Goal: Task Accomplishment & Management: Manage account settings

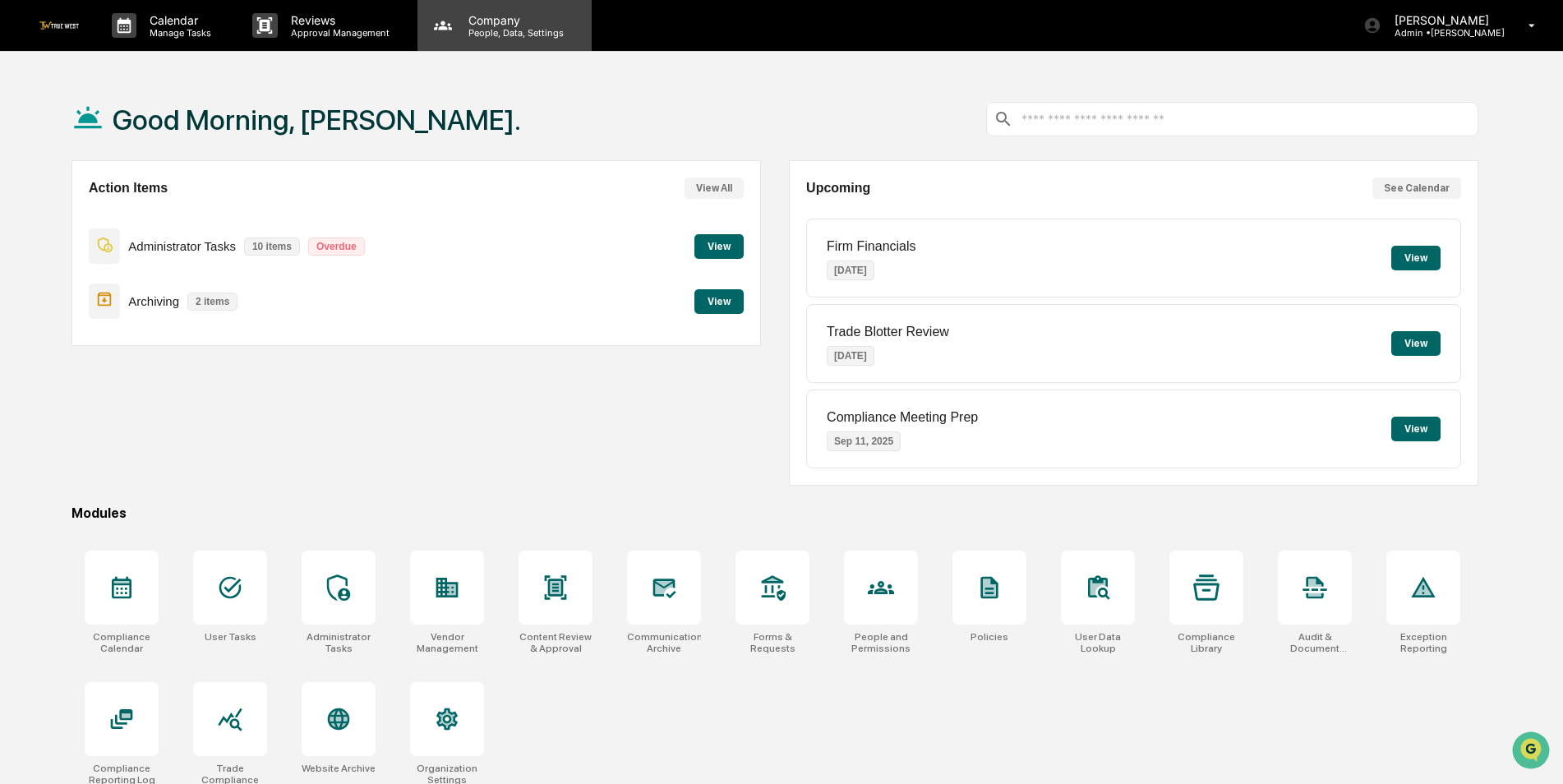
click at [520, 44] on div "Company People, Data, Settings" at bounding box center [504, 25] width 174 height 51
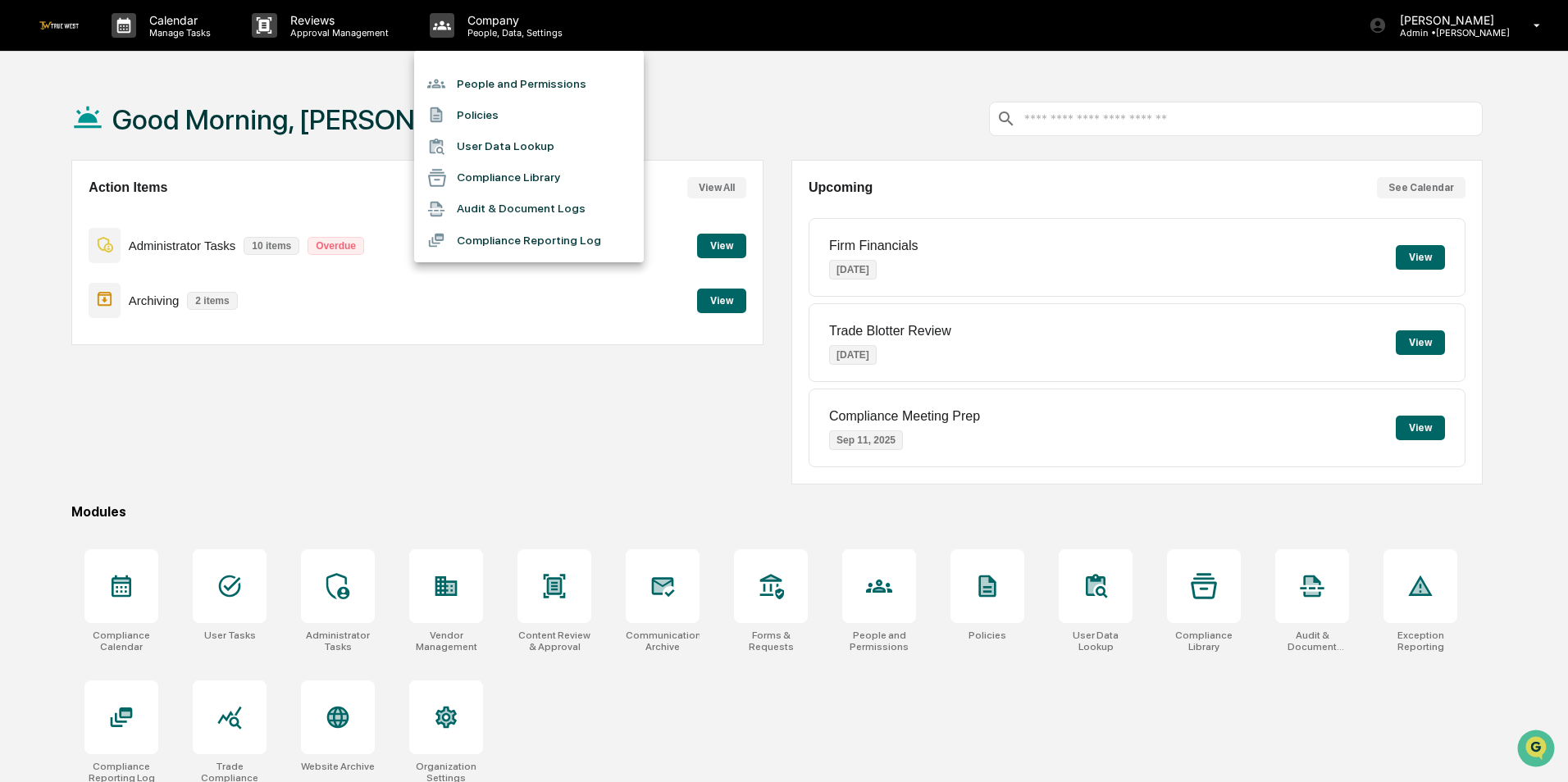
click at [506, 78] on li "People and Permissions" at bounding box center [528, 83] width 230 height 31
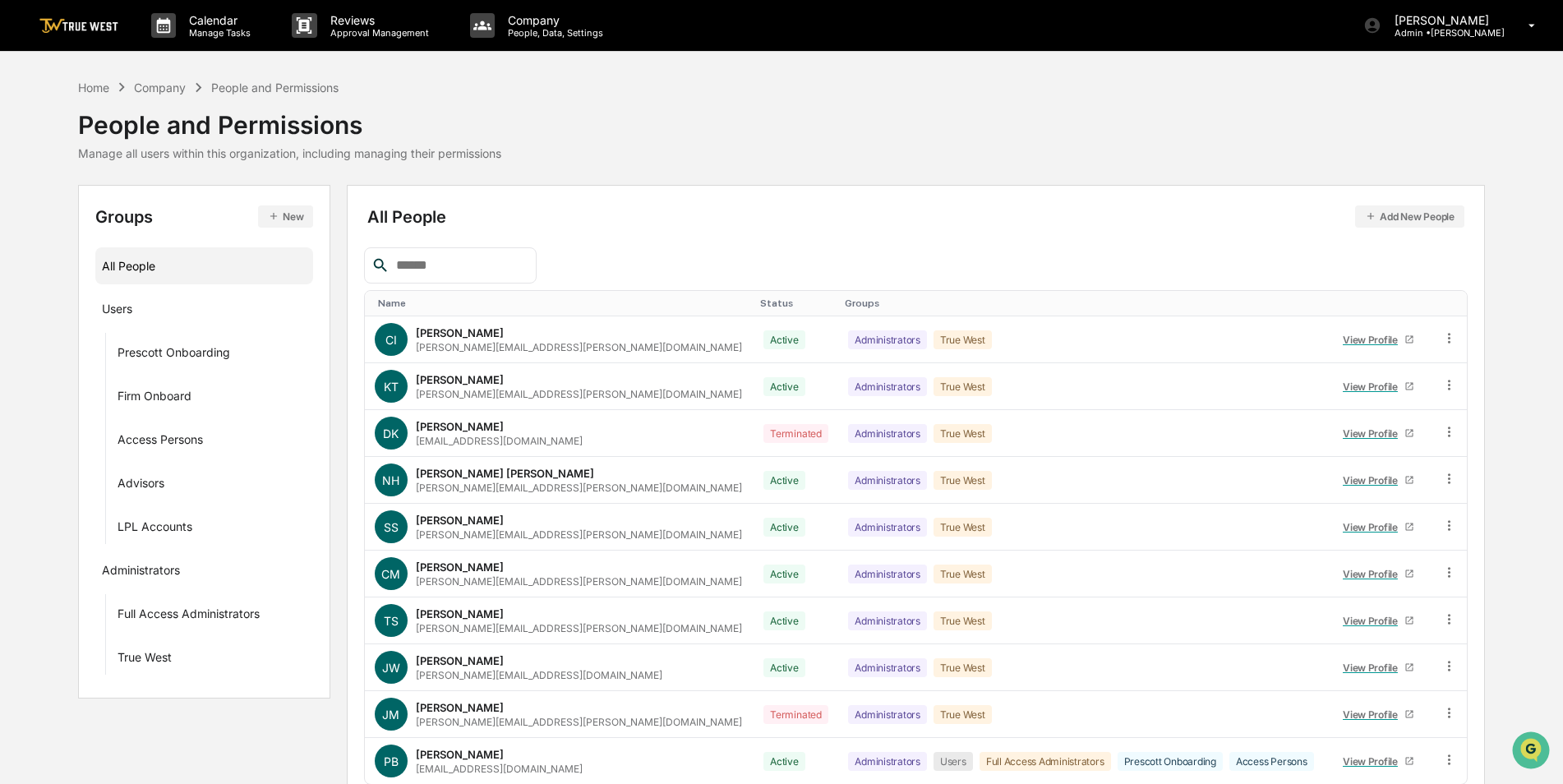
click at [445, 265] on input "text" at bounding box center [459, 265] width 140 height 22
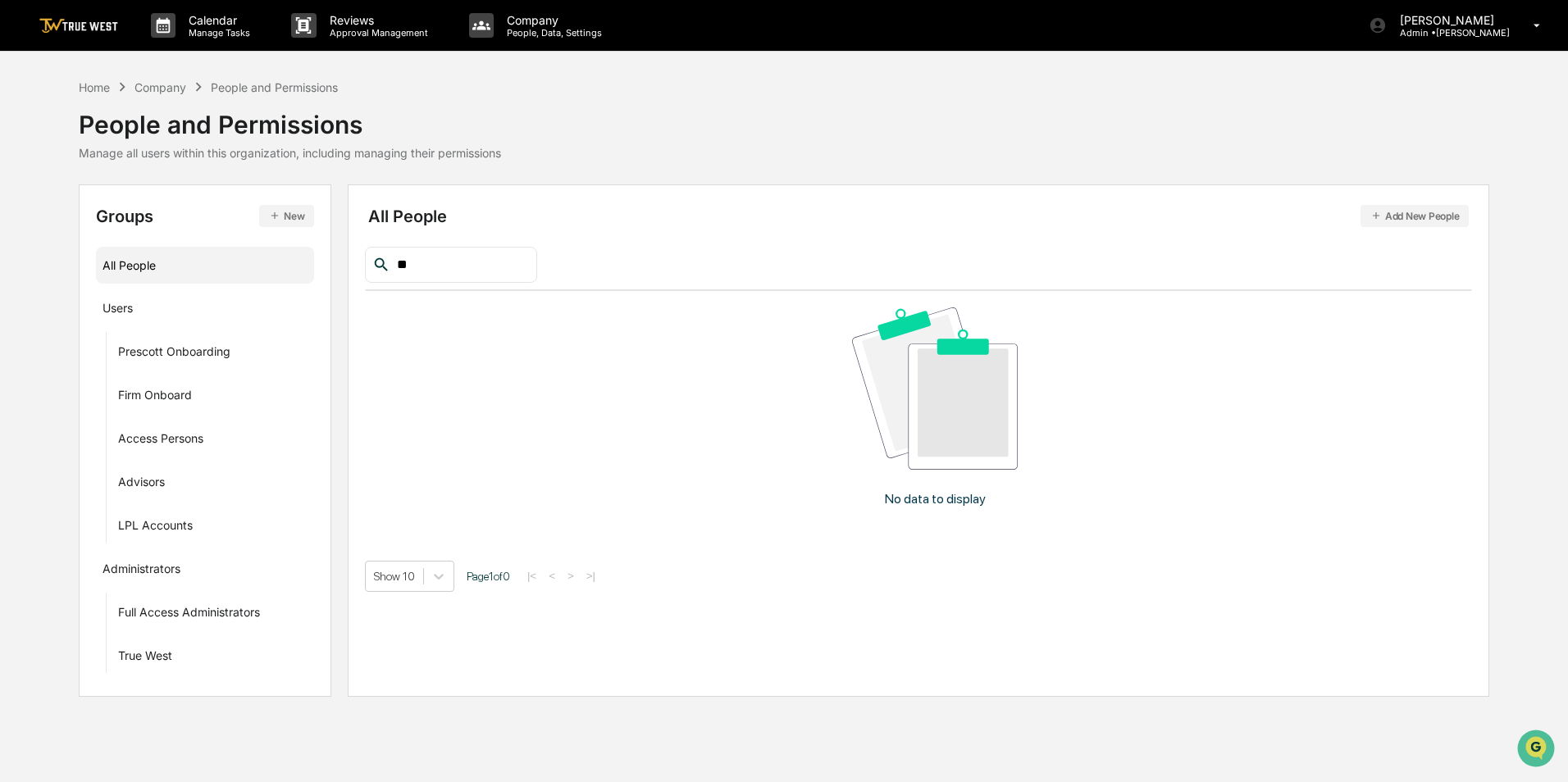
type input "*"
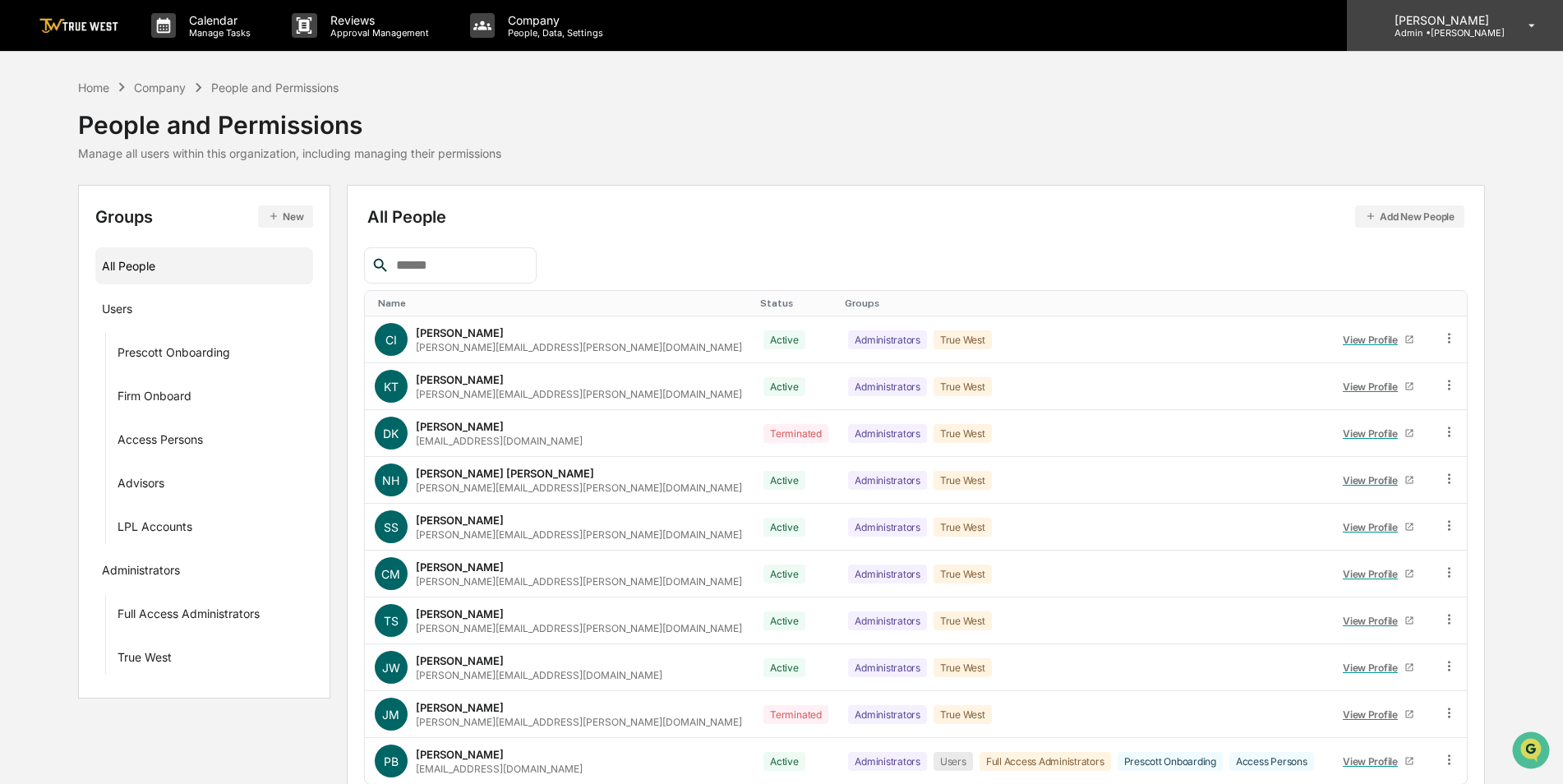
click at [1453, 25] on p "[PERSON_NAME]" at bounding box center [1443, 20] width 123 height 14
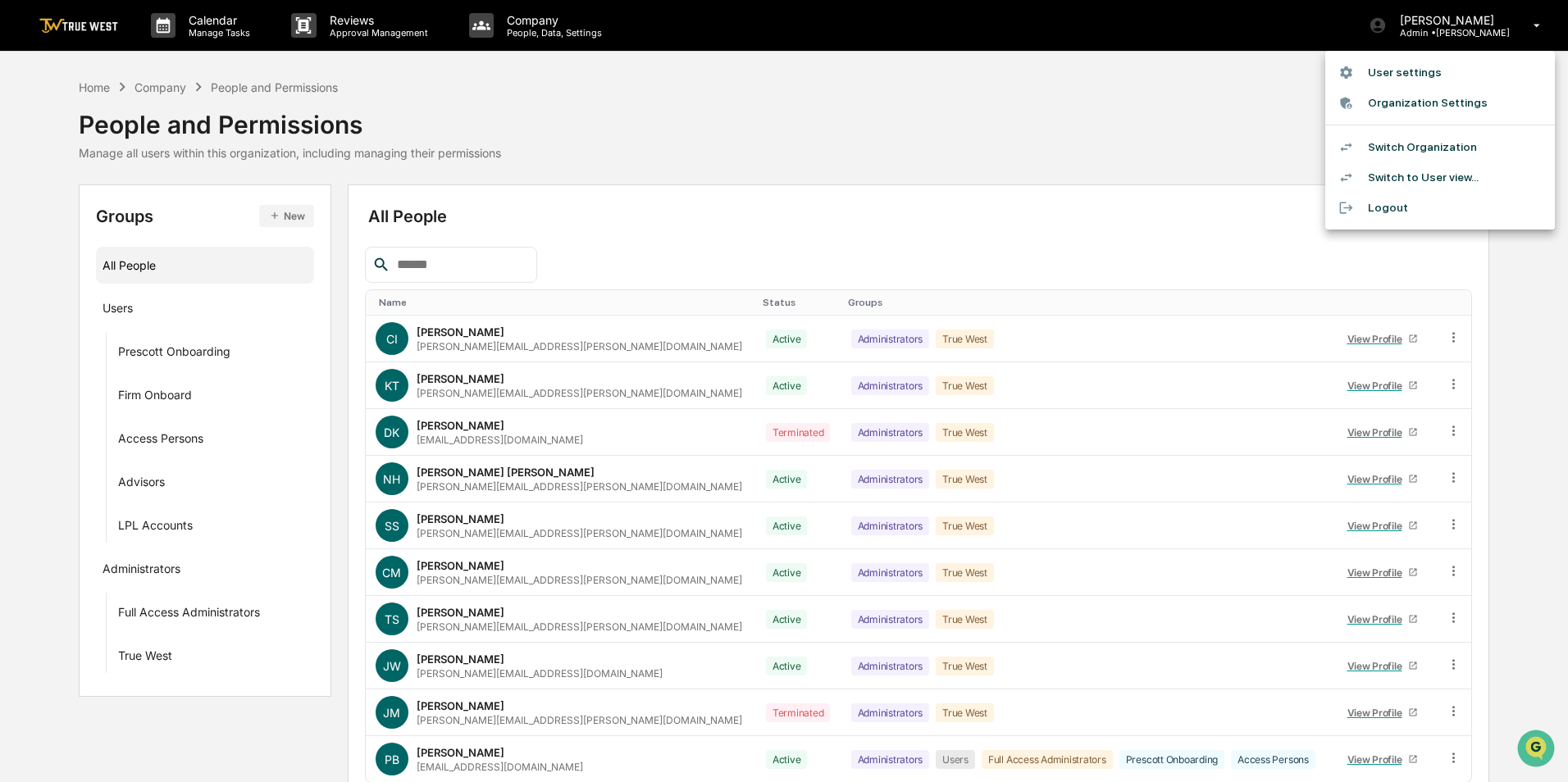
click at [1448, 137] on li "Switch Organization" at bounding box center [1440, 147] width 230 height 30
